Goal: Task Accomplishment & Management: Complete application form

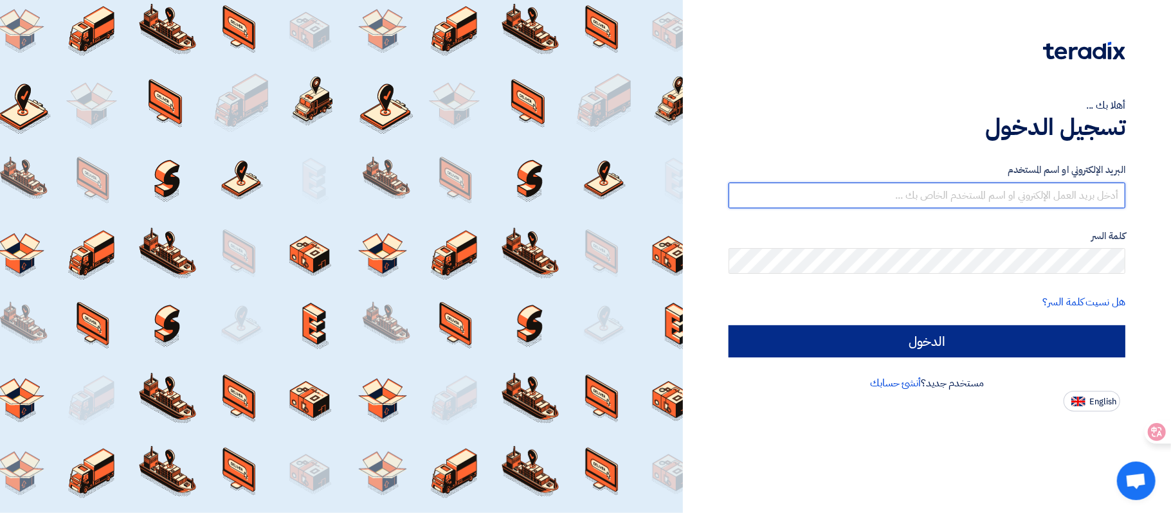
type input "[EMAIL_ADDRESS][DOMAIN_NAME]"
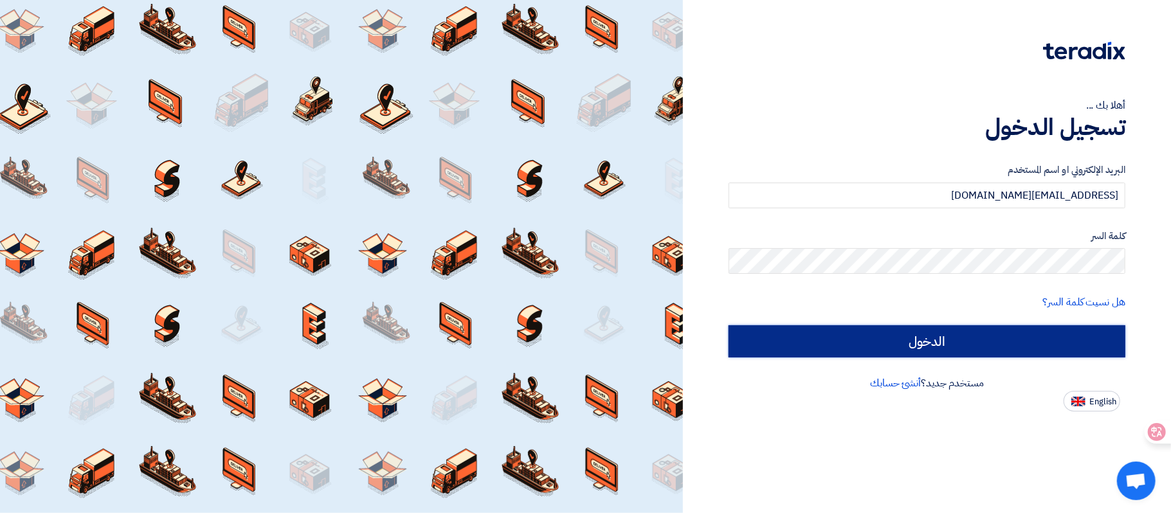
click at [1057, 338] on input "الدخول" at bounding box center [927, 341] width 397 height 32
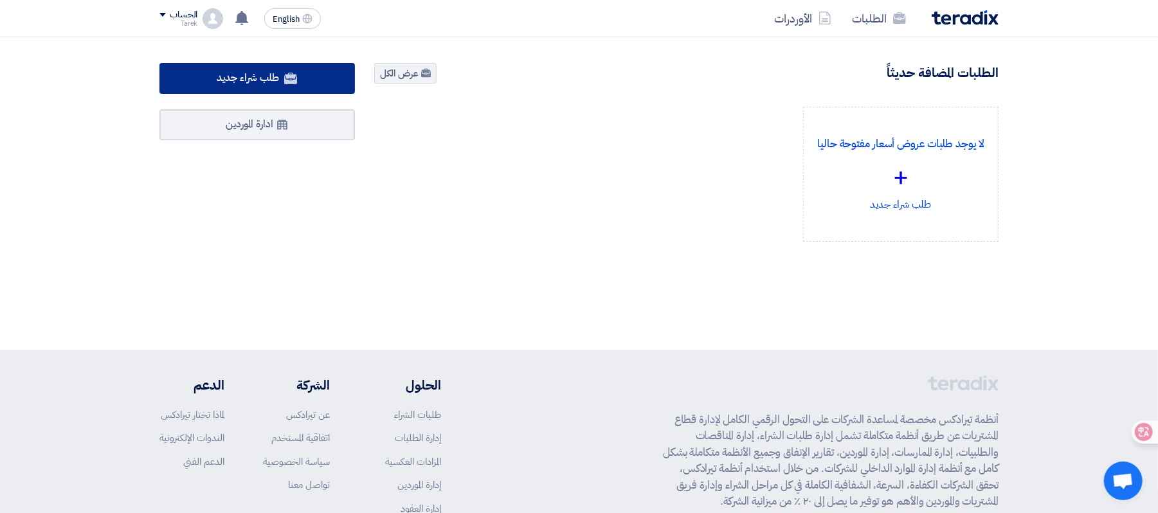
click at [276, 80] on span "طلب شراء جديد" at bounding box center [248, 77] width 62 height 15
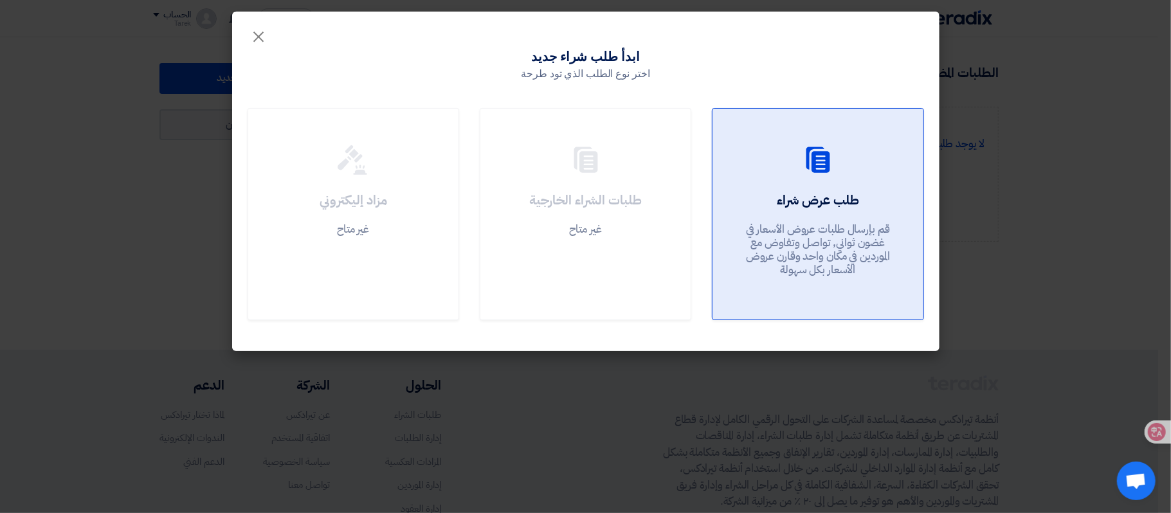
click at [804, 223] on p "قم بإرسال طلبات عروض الأسعار في غضون ثواني, تواصل وتفاوض مع الموردين في مكان وا…" at bounding box center [818, 250] width 154 height 55
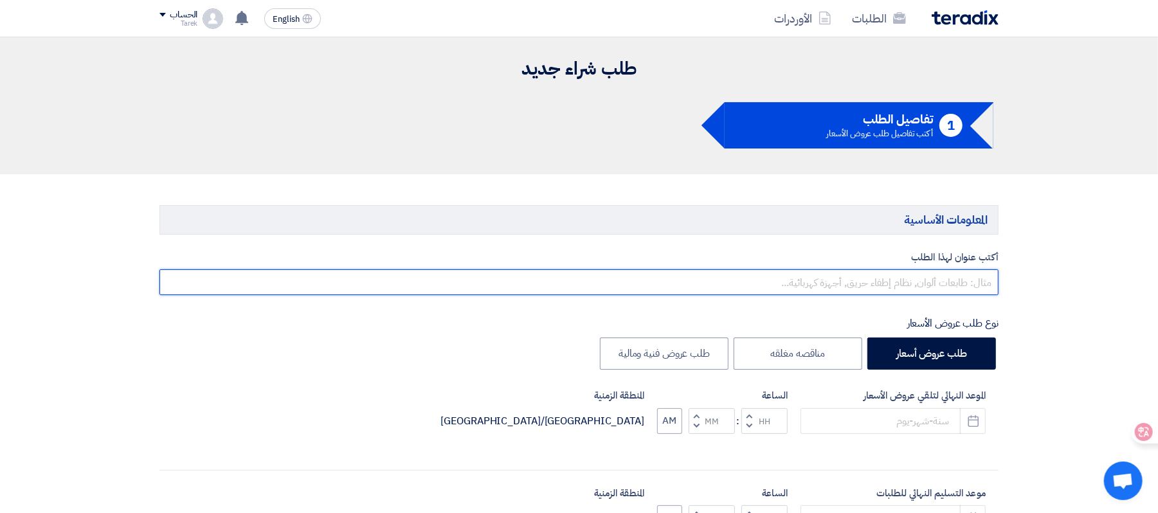
click at [853, 295] on input "text" at bounding box center [578, 282] width 839 height 26
drag, startPoint x: 851, startPoint y: 296, endPoint x: 799, endPoint y: 286, distance: 53.6
paste input "Bearing Heater"
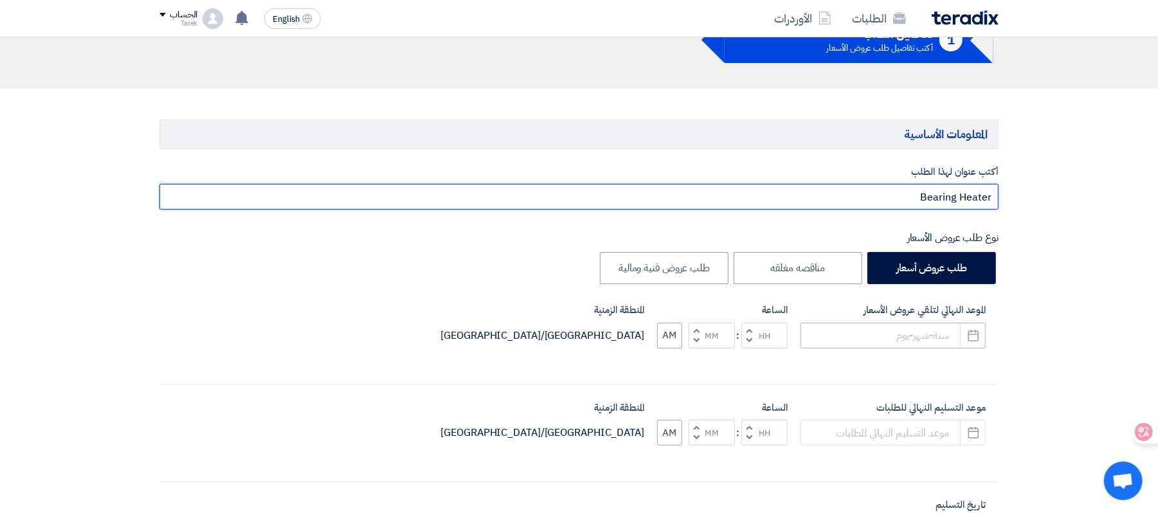
type input "Bearing Heater"
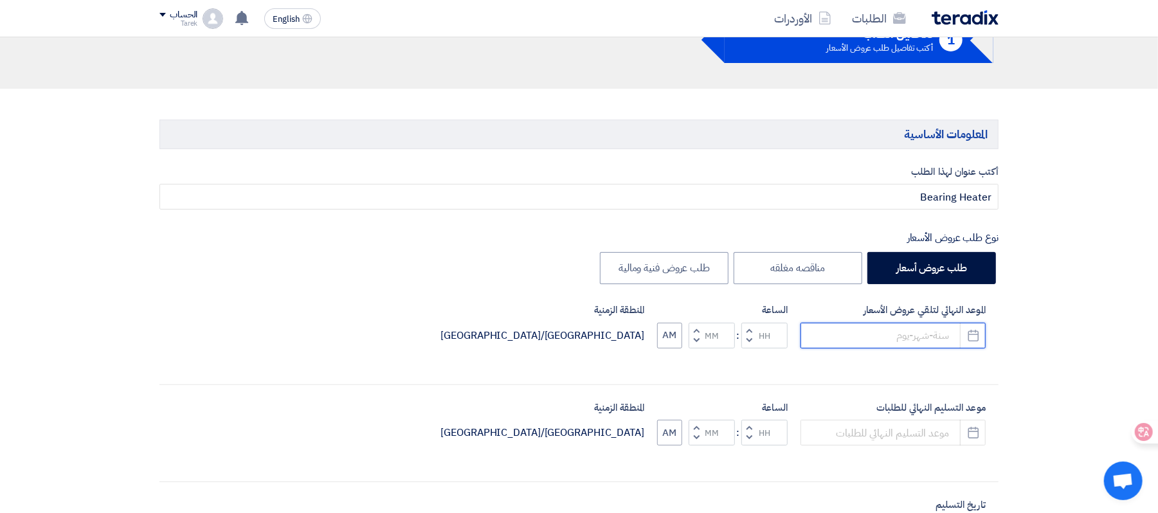
click at [913, 338] on input at bounding box center [893, 336] width 185 height 26
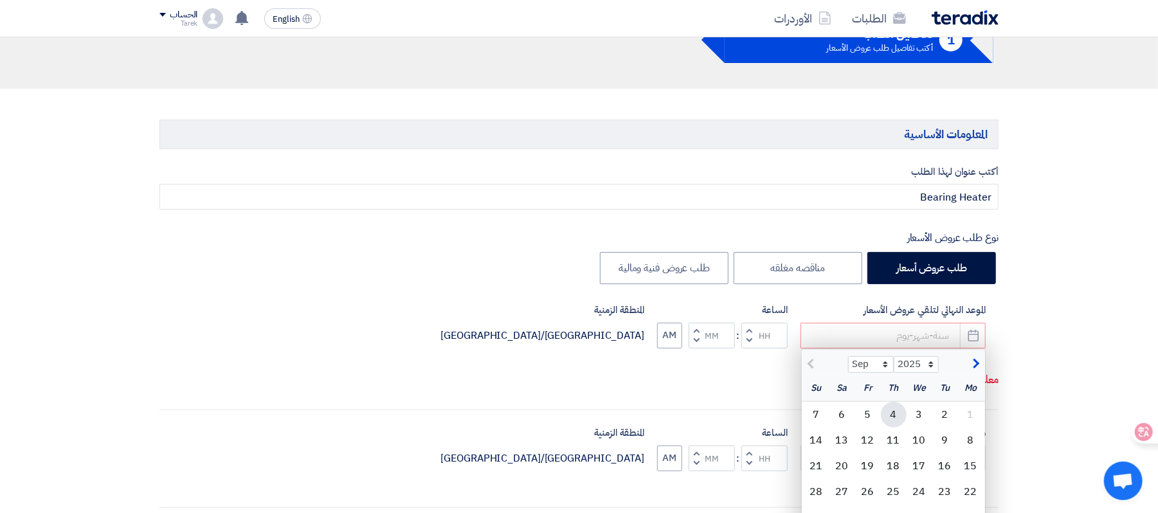
click at [898, 412] on div "4" at bounding box center [894, 415] width 26 height 26
type input "[DATE]"
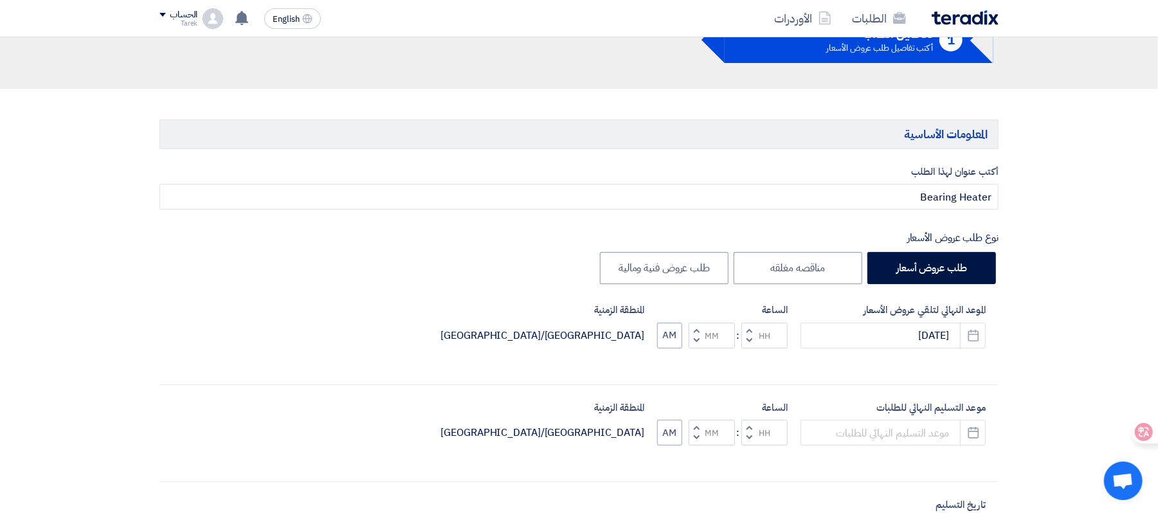
click at [752, 330] on button "Increment hours" at bounding box center [749, 331] width 15 height 16
type input "01"
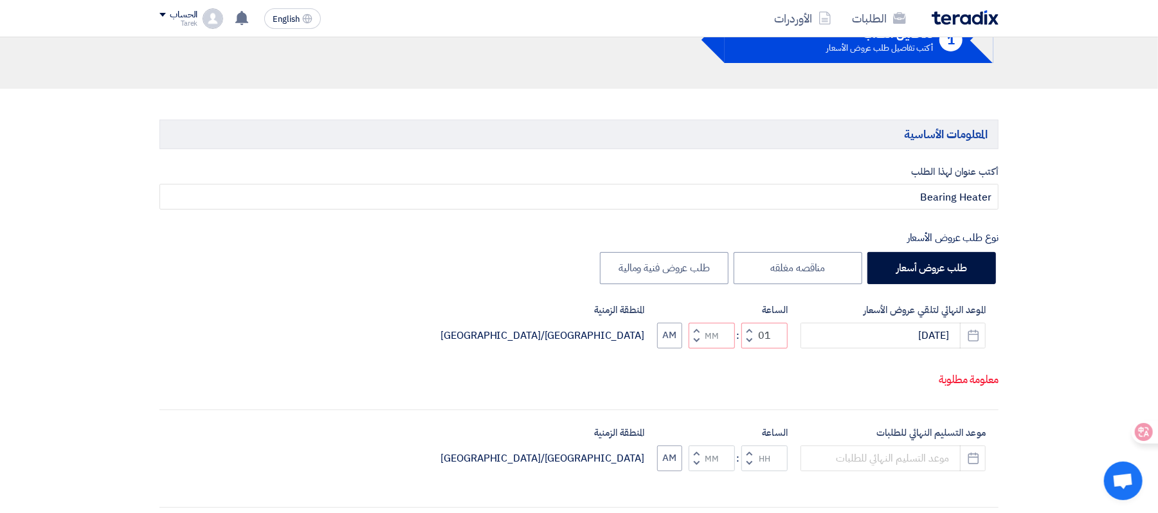
click at [700, 327] on button "Increment minutes" at bounding box center [696, 331] width 15 height 16
type input "01"
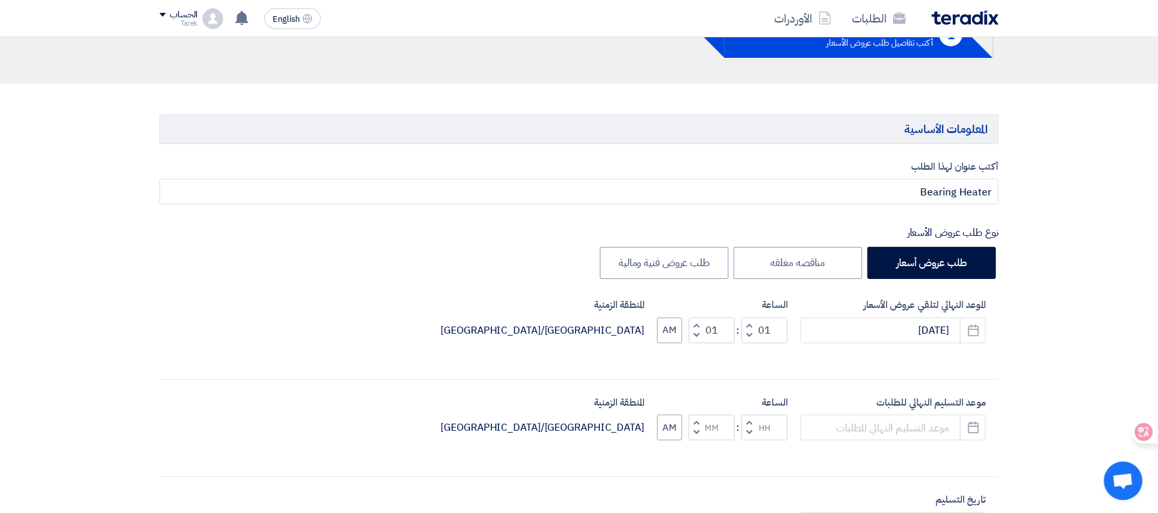
scroll to position [171, 0]
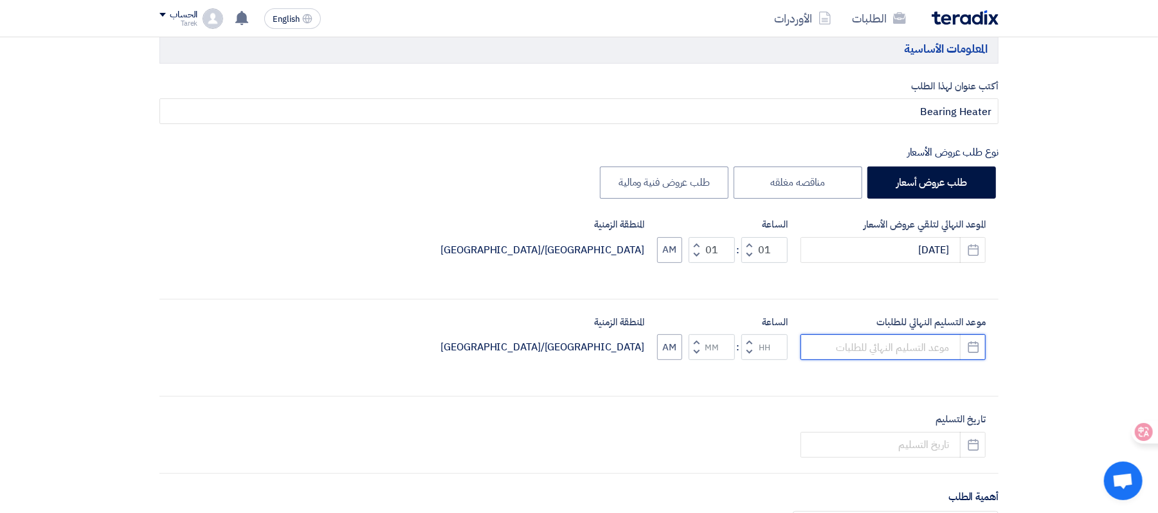
click at [912, 355] on input at bounding box center [893, 347] width 185 height 26
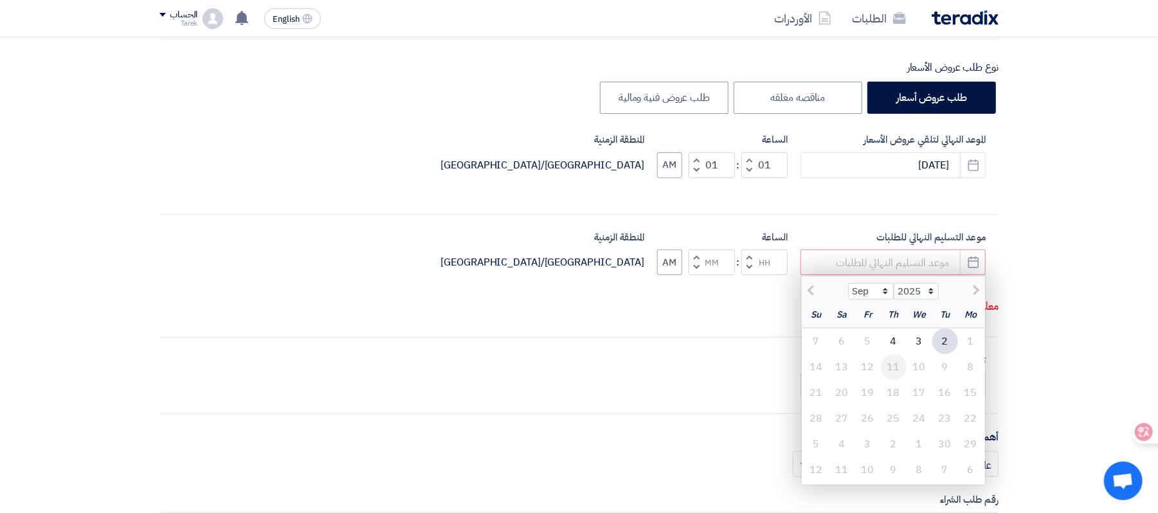
scroll to position [257, 0]
click at [894, 342] on div "4" at bounding box center [894, 340] width 26 height 26
type input "[DATE]"
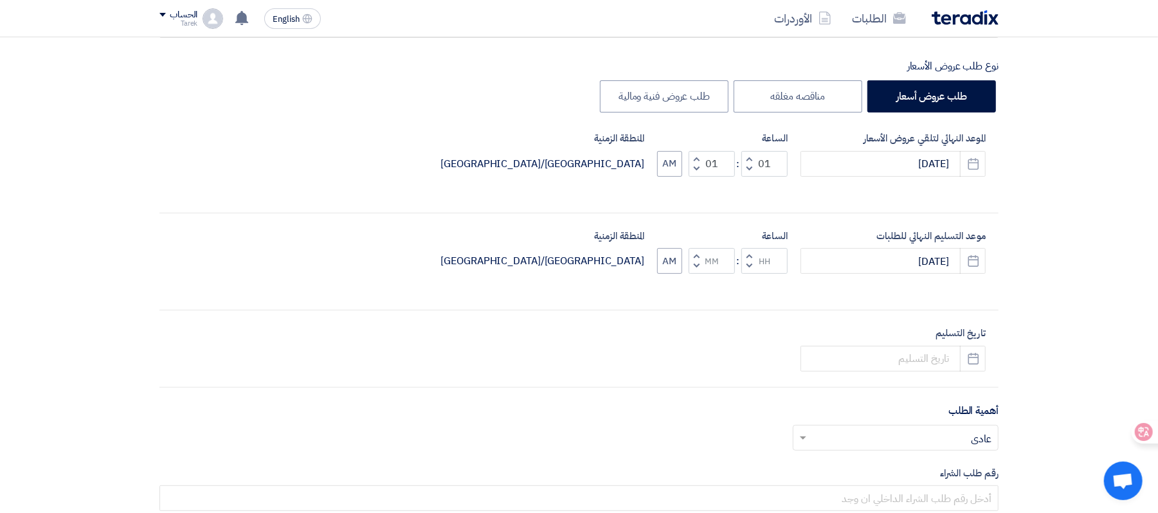
click at [751, 257] on span "button" at bounding box center [749, 256] width 5 height 10
type input "01"
click at [697, 257] on span "button" at bounding box center [697, 256] width 5 height 10
type input "01"
click at [884, 363] on input at bounding box center [893, 359] width 185 height 26
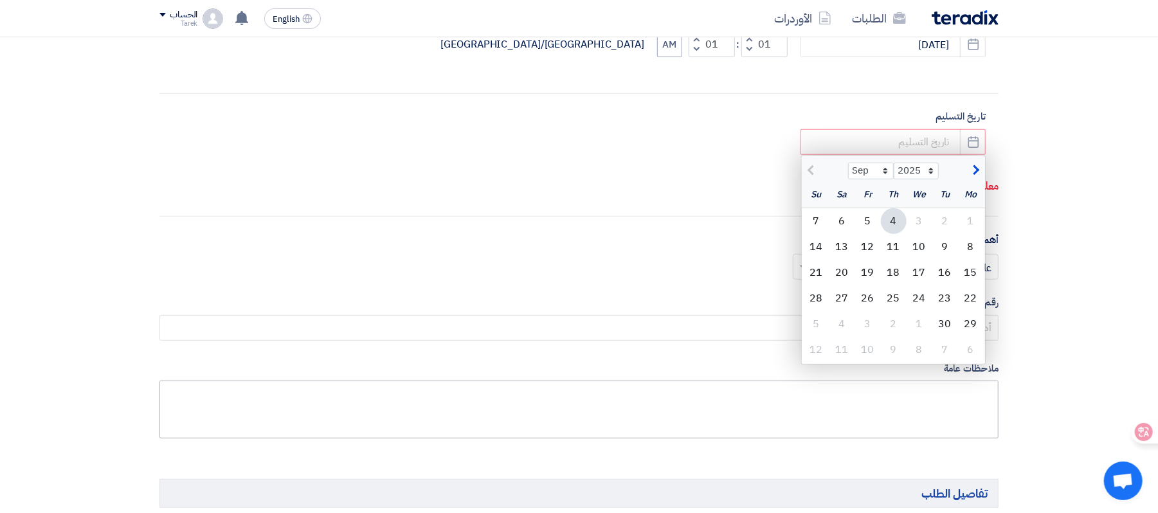
scroll to position [514, 0]
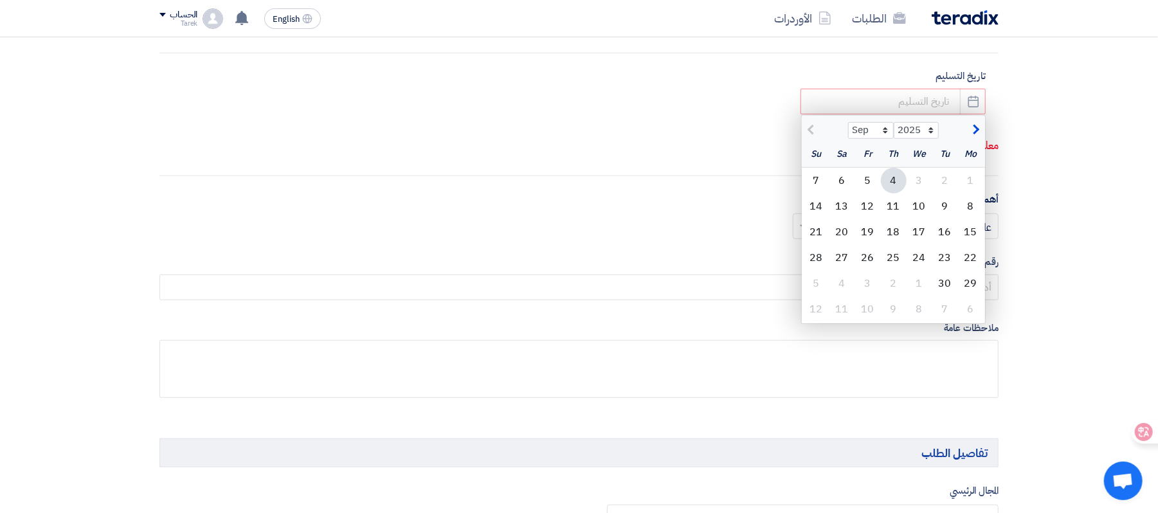
click at [896, 183] on div "4" at bounding box center [894, 181] width 26 height 26
type input "[DATE]"
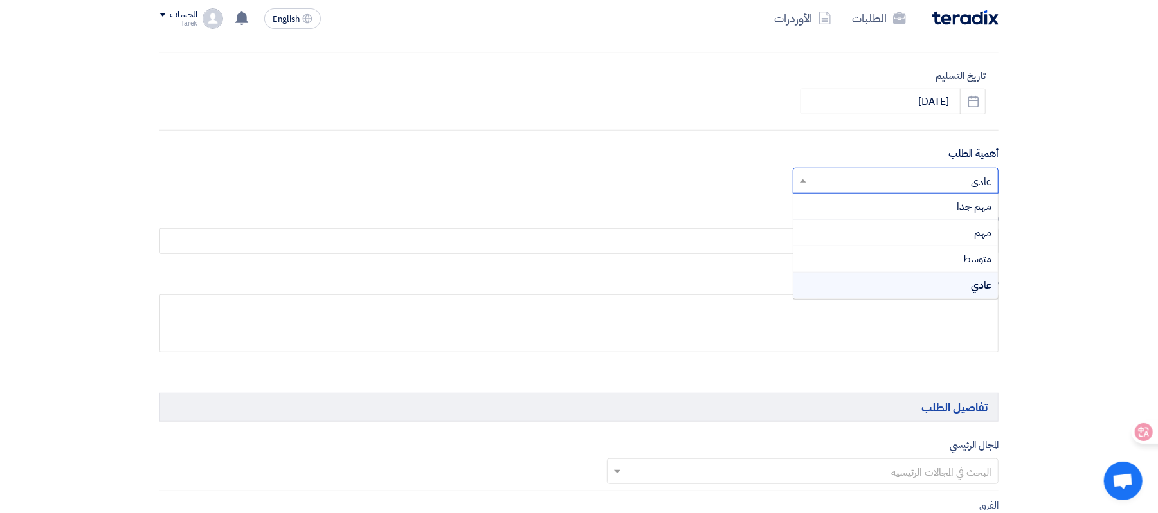
click at [877, 188] on input "text" at bounding box center [903, 181] width 180 height 21
click at [953, 207] on div "مهم جدا" at bounding box center [896, 207] width 205 height 26
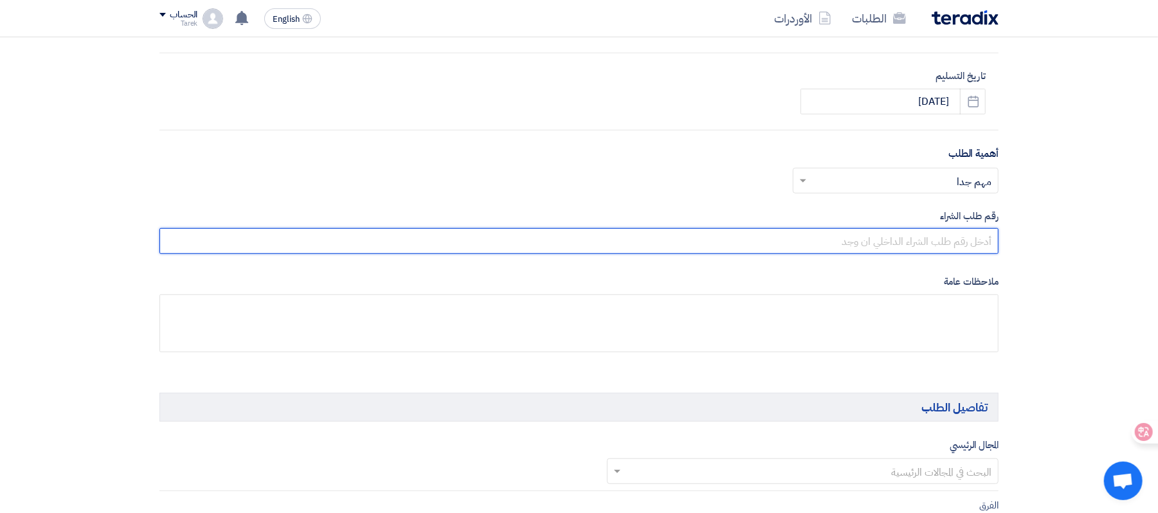
click at [957, 243] on input "text" at bounding box center [578, 241] width 839 height 26
paste input "10007838"
type input "10007838"
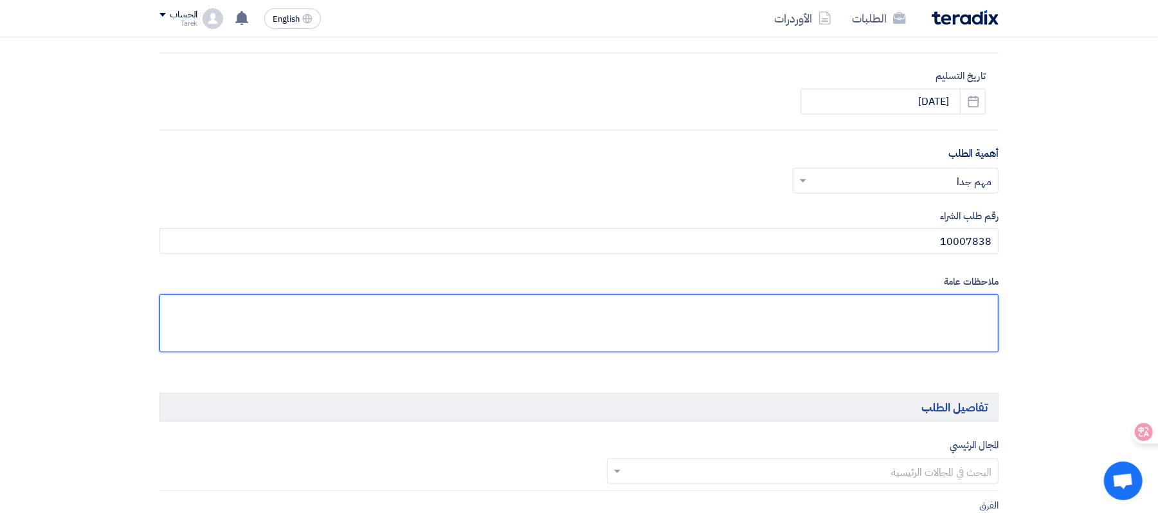
click at [952, 316] on textarea at bounding box center [578, 324] width 839 height 58
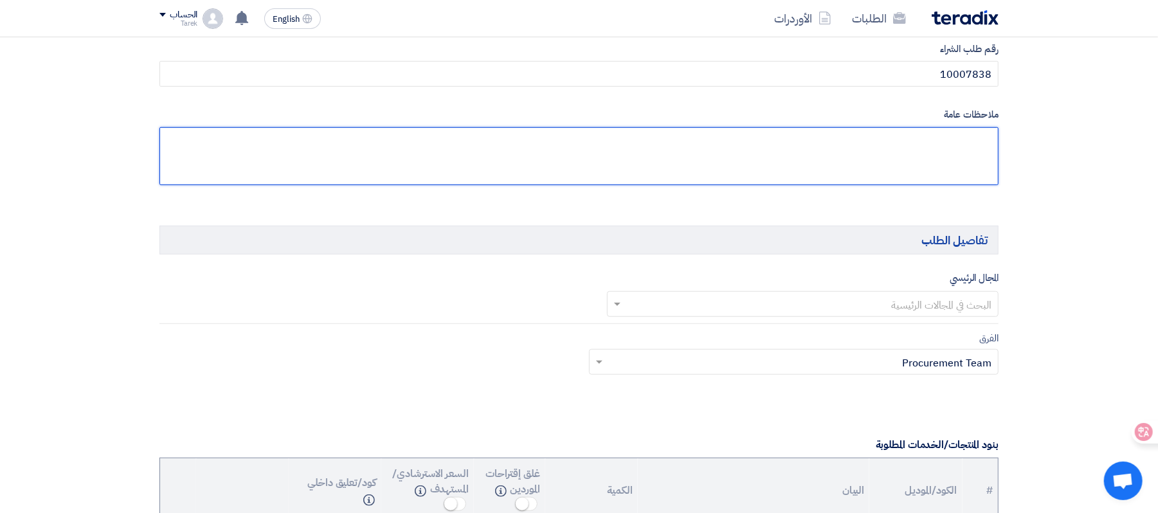
scroll to position [686, 0]
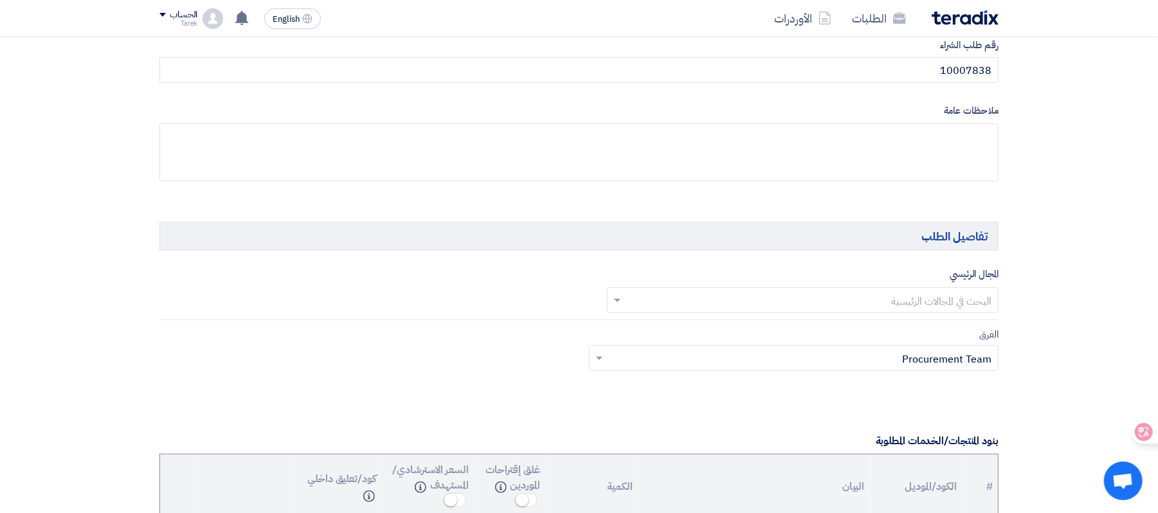
click at [960, 310] on input "text" at bounding box center [810, 301] width 367 height 21
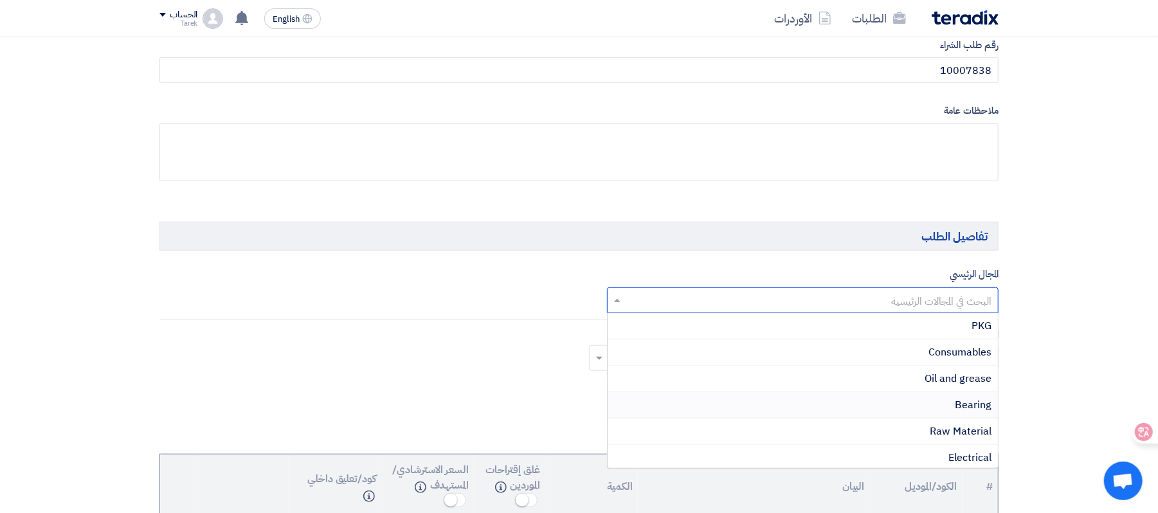
scroll to position [343, 0]
click at [981, 386] on span "Bearing" at bounding box center [973, 378] width 37 height 15
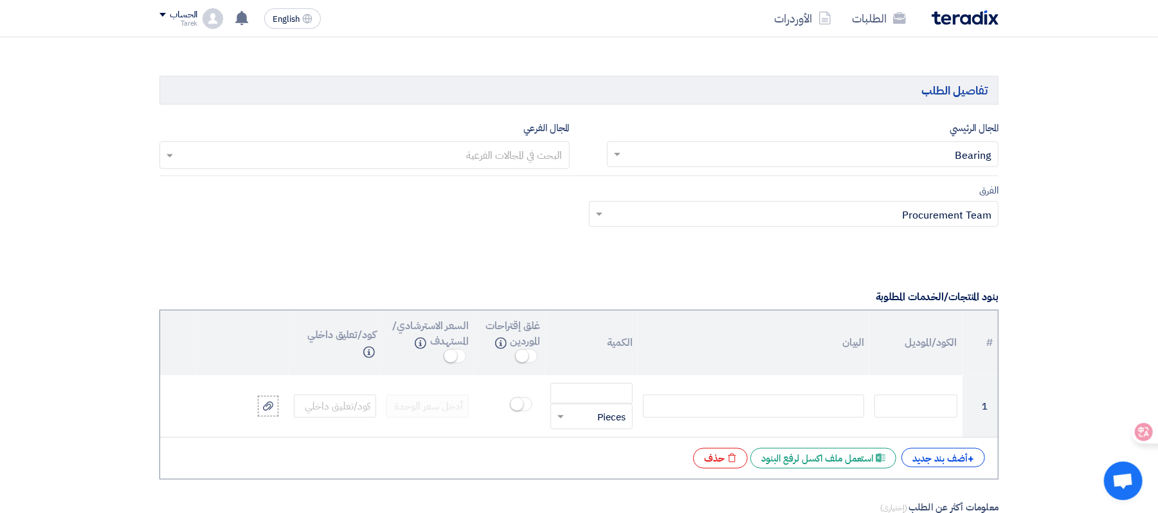
scroll to position [857, 0]
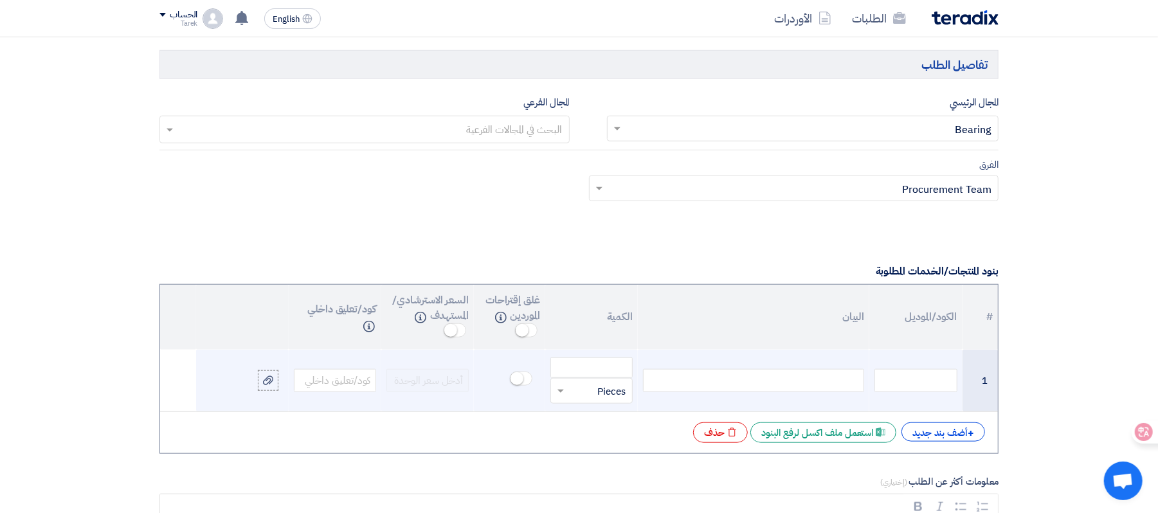
click at [829, 391] on div at bounding box center [753, 380] width 221 height 23
paste div
click at [608, 378] on input "number" at bounding box center [592, 368] width 82 height 21
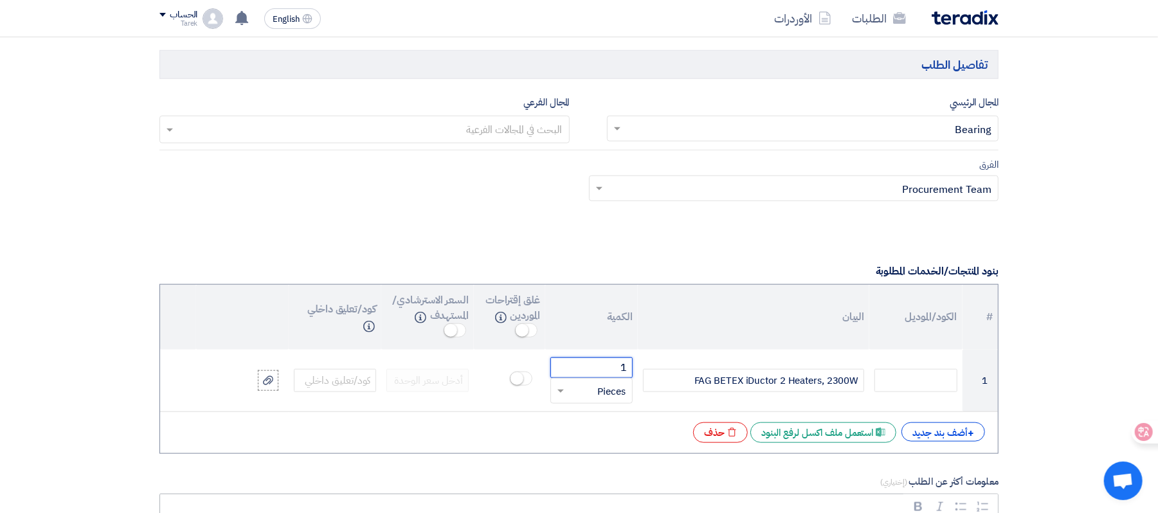
type input "1"
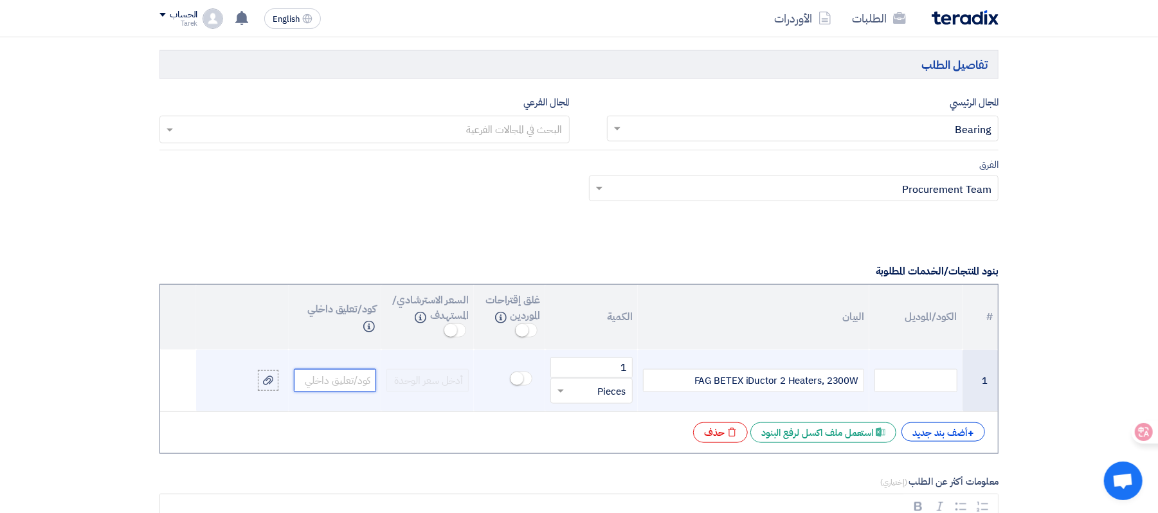
click at [327, 389] on input "text" at bounding box center [335, 380] width 82 height 23
paste input "18000001142"
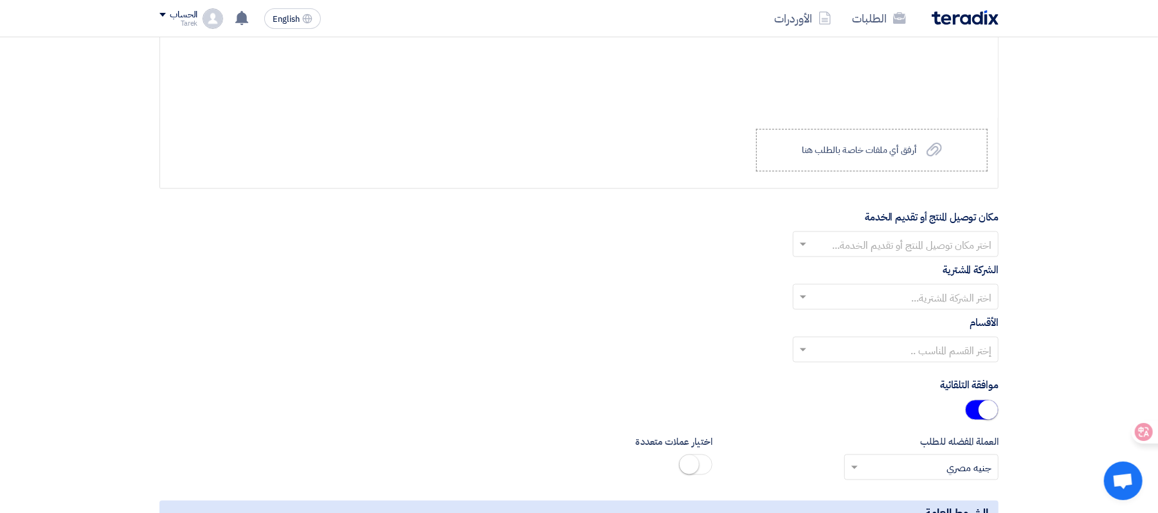
scroll to position [1457, 0]
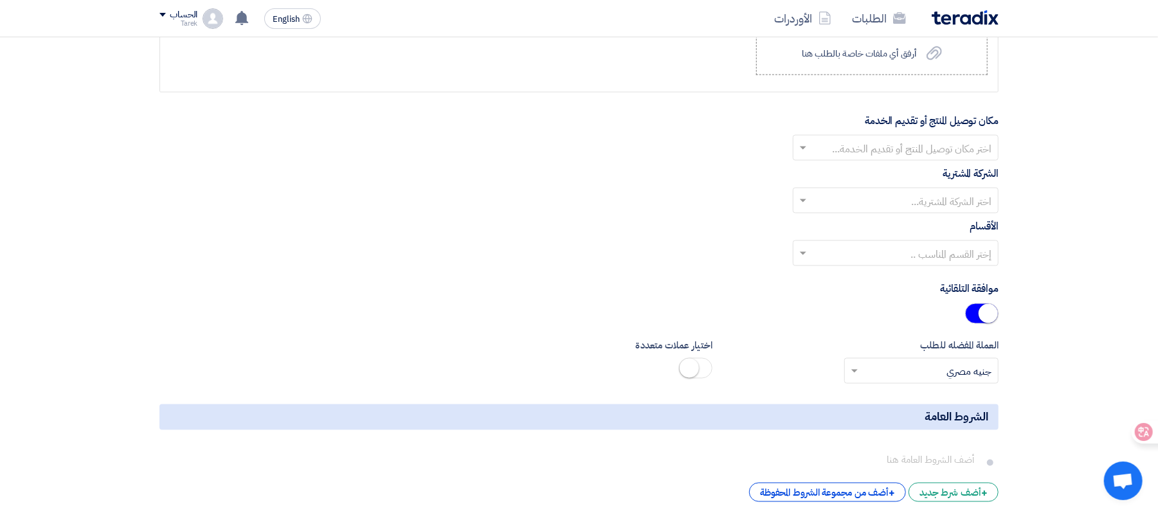
type input "18000001142"
click at [979, 157] on input "text" at bounding box center [903, 148] width 180 height 21
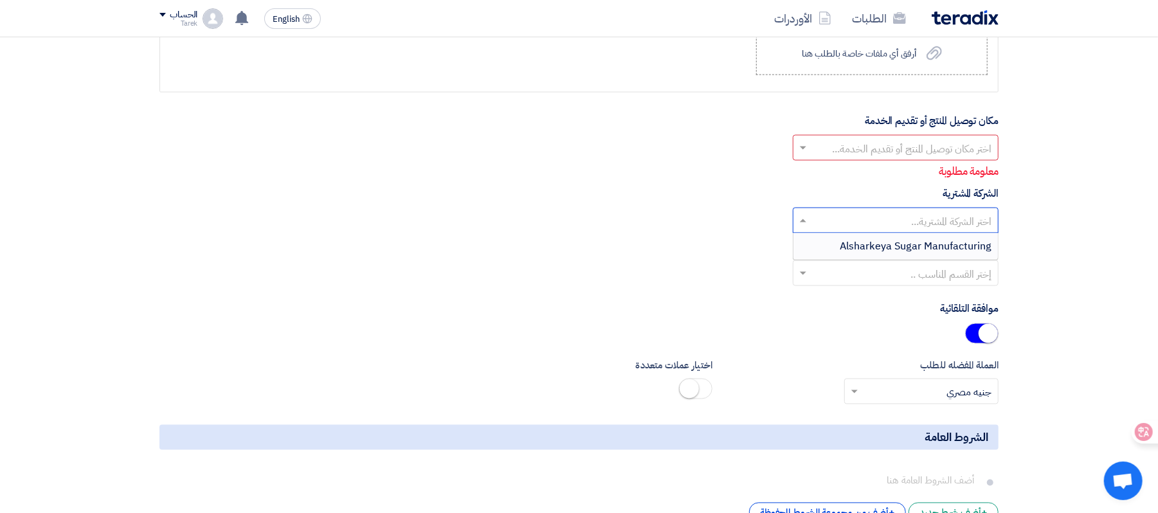
click at [934, 203] on div "الشركة المشترية اختر الشركة المشترية... Alsharkeya Sugar Manufacturing" at bounding box center [578, 210] width 839 height 48
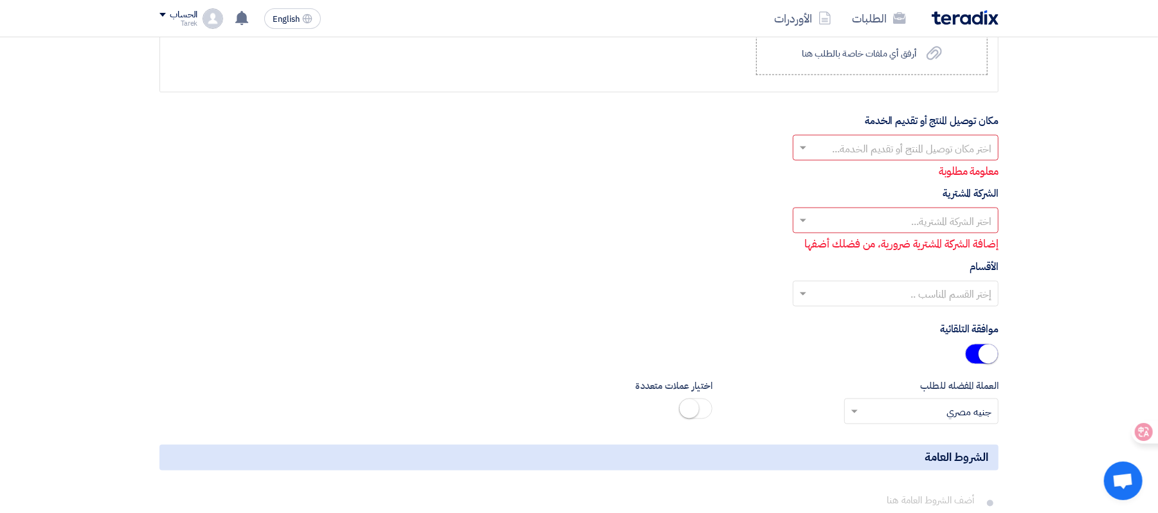
click at [954, 168] on div "مكان توصيل المنتج أو تقديم الخدمة [PERSON_NAME] مكان توصيل المنتج أو تقديم الخد…" at bounding box center [578, 146] width 839 height 67
click at [956, 158] on input "text" at bounding box center [903, 148] width 180 height 21
click at [943, 181] on span "Alsharkeya Sugar Manufacturing - Site" at bounding box center [902, 173] width 179 height 15
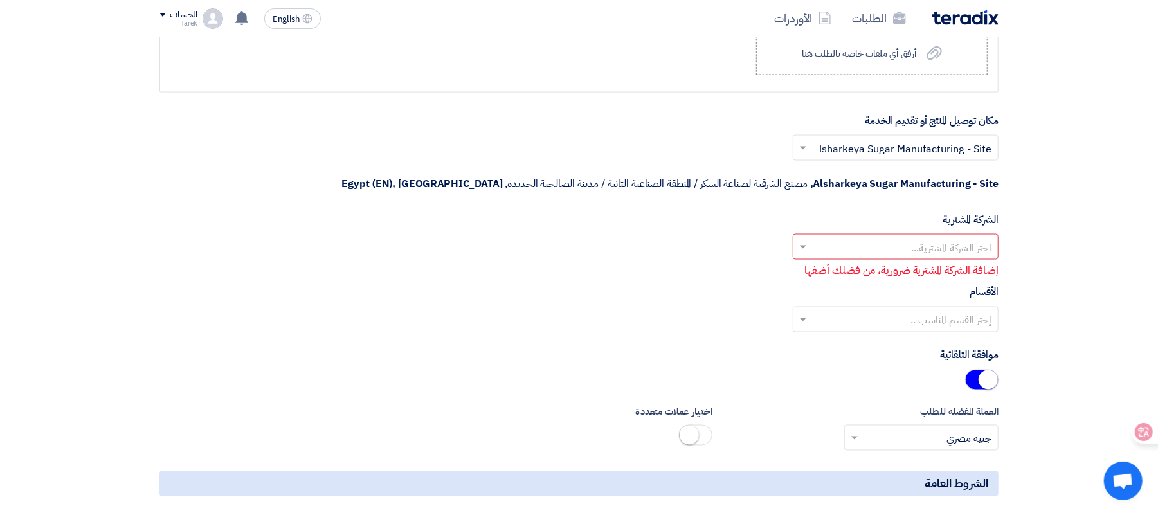
click at [937, 237] on input "text" at bounding box center [903, 247] width 180 height 21
click at [903, 265] on span "Alsharkeya Sugar Manufacturing" at bounding box center [916, 272] width 152 height 15
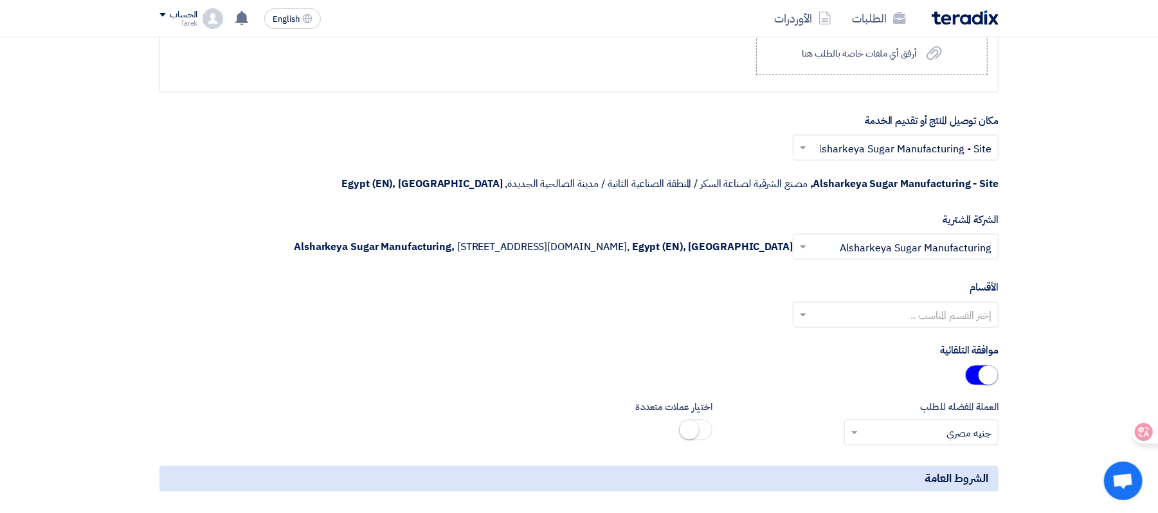
click at [906, 311] on div at bounding box center [896, 314] width 205 height 21
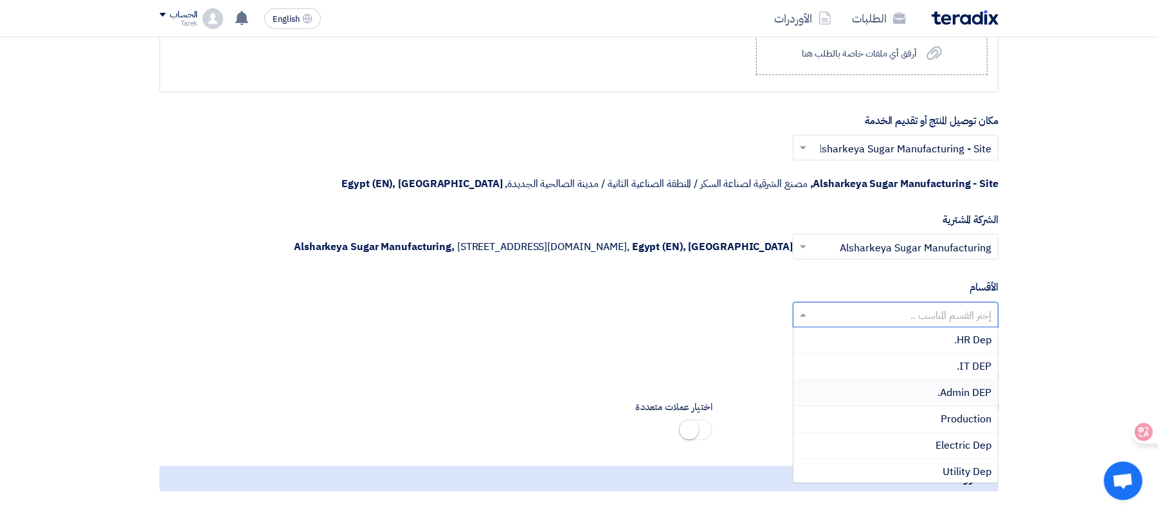
scroll to position [86, 0]
click at [953, 360] on span "Electric Dep" at bounding box center [964, 360] width 56 height 15
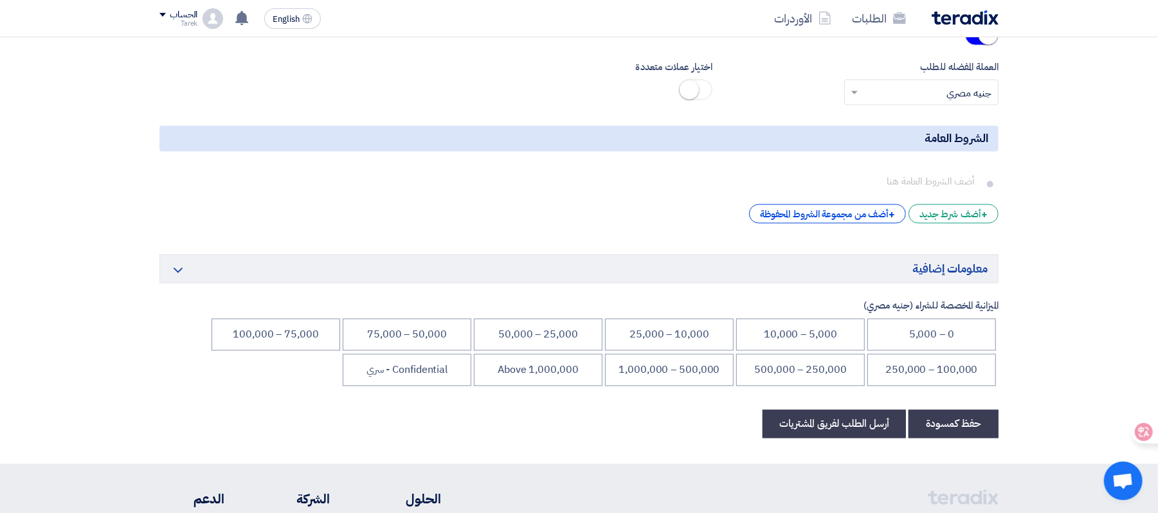
scroll to position [1801, 0]
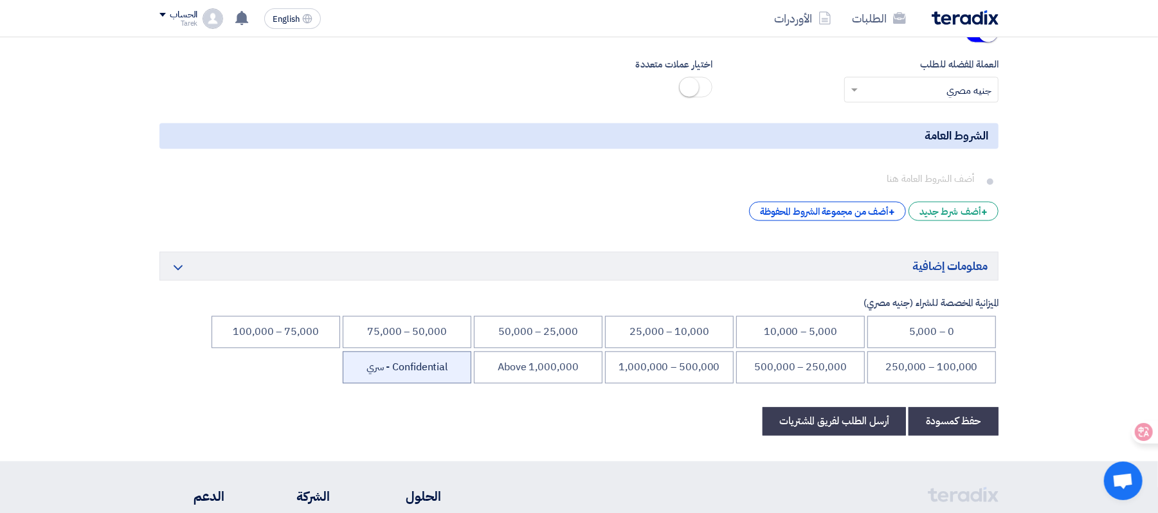
drag, startPoint x: 428, startPoint y: 381, endPoint x: 521, endPoint y: 384, distance: 92.7
click at [428, 379] on li "Confidential - سري" at bounding box center [407, 367] width 129 height 32
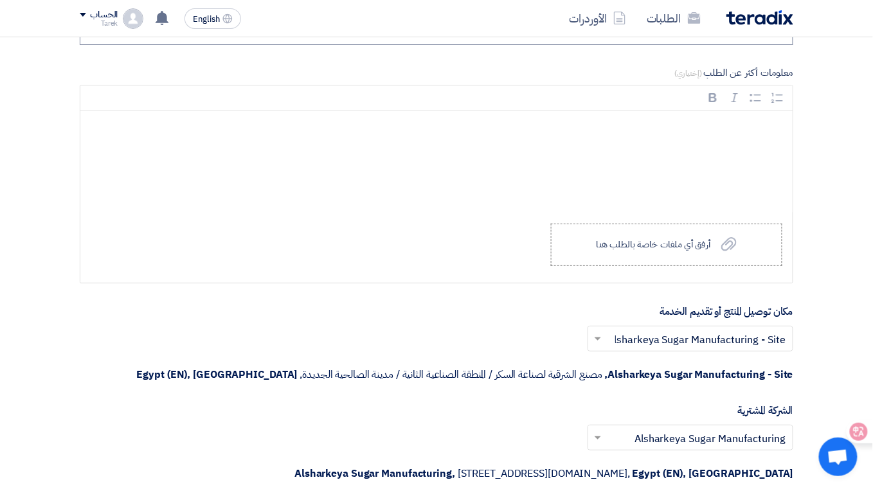
scroll to position [1286, 0]
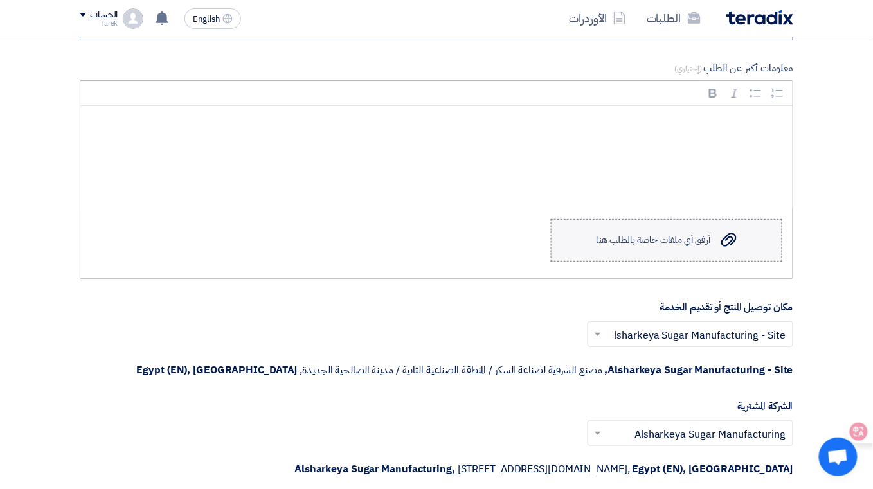
click at [690, 241] on div "أرفق أي ملفات خاصة بالطلب هنا" at bounding box center [654, 240] width 114 height 10
click at [0, 0] on input "Upload a file أرفق أي ملفات خاصة بالطلب هنا" at bounding box center [0, 0] width 0 height 0
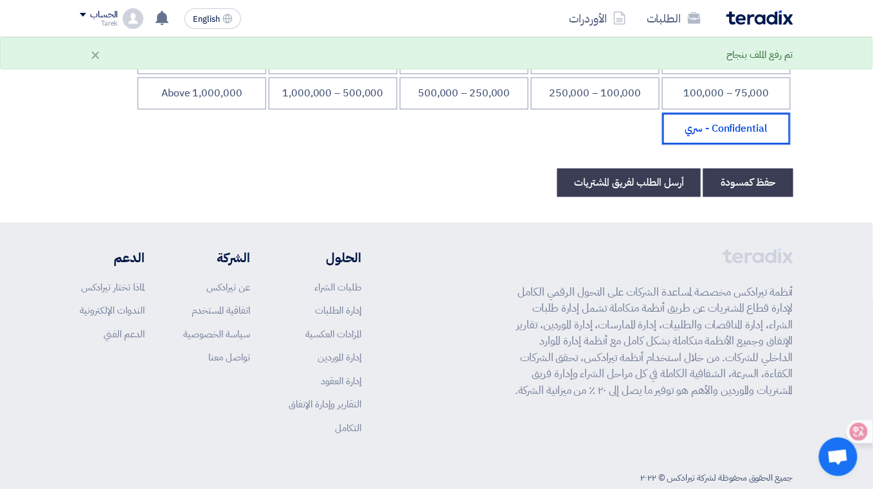
scroll to position [2161, 0]
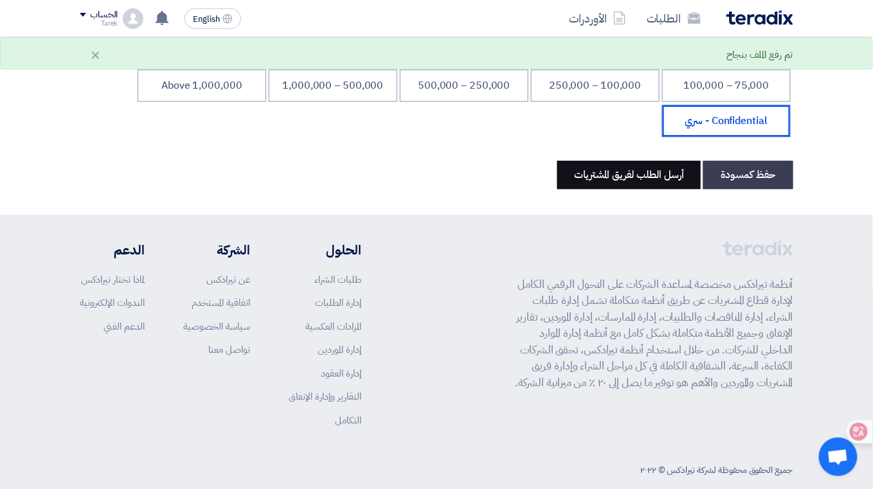
click at [641, 188] on button "أرسل الطلب لفريق المشتريات" at bounding box center [629, 175] width 143 height 28
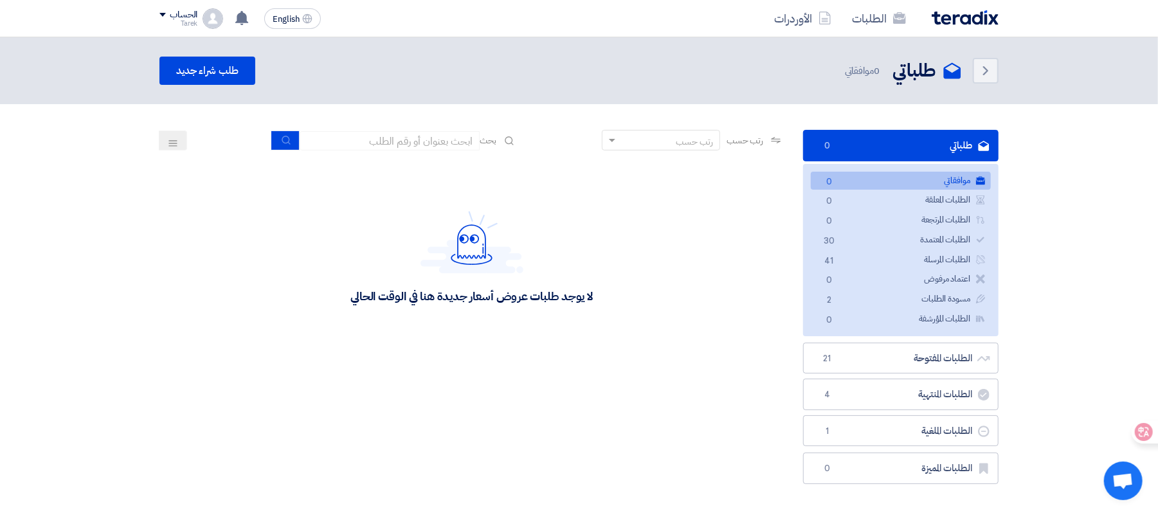
click at [171, 10] on div "الحساب" at bounding box center [184, 15] width 28 height 11
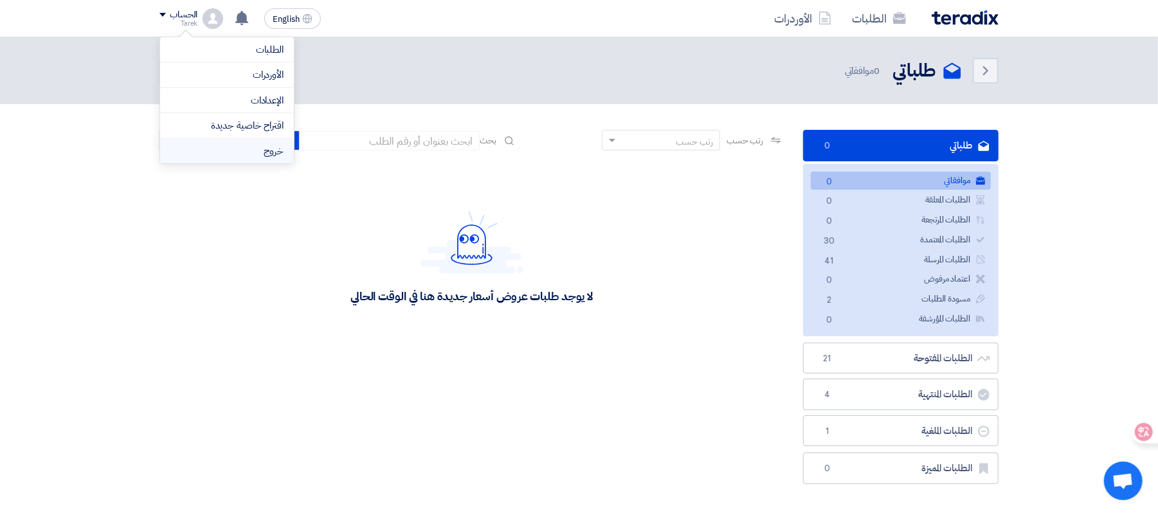
click at [242, 157] on li "خروج" at bounding box center [227, 151] width 134 height 25
